Goal: Check status: Check status

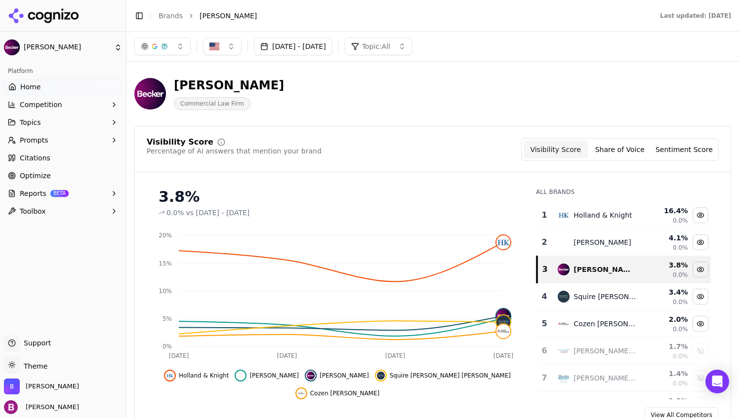
drag, startPoint x: 621, startPoint y: 0, endPoint x: 673, endPoint y: 55, distance: 75.4
click at [673, 55] on div "[DATE] - [DATE] Topic: All" at bounding box center [432, 47] width 596 height 18
